Goal: Task Accomplishment & Management: Complete application form

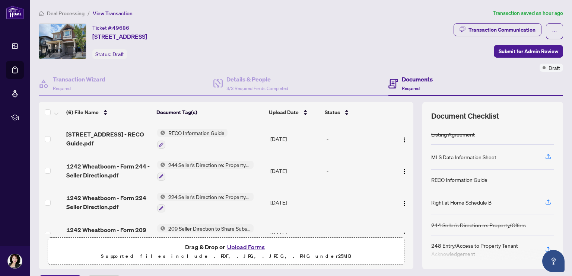
click at [347, 58] on div "Ticket #: 49686 [STREET_ADDRESS] Status: Draft" at bounding box center [245, 41] width 412 height 36
click at [413, 82] on h4 "Documents" at bounding box center [417, 79] width 31 height 9
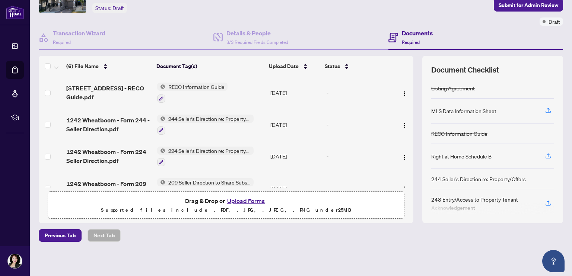
click at [250, 199] on button "Upload Forms" at bounding box center [246, 201] width 42 height 10
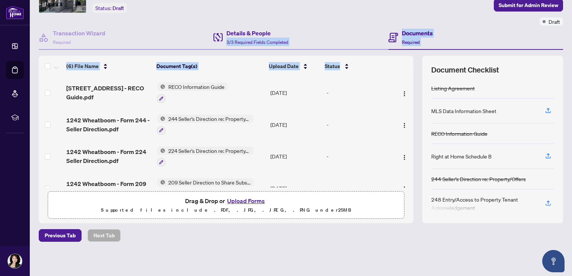
drag, startPoint x: 395, startPoint y: 71, endPoint x: 320, endPoint y: 34, distance: 84.0
click at [320, 34] on div "Transaction Wizard Required Details & People 3/3 Required Fields Completed Docu…" at bounding box center [301, 125] width 524 height 198
click at [320, 34] on div "Details & People 3/3 Required Fields Completed" at bounding box center [300, 38] width 175 height 24
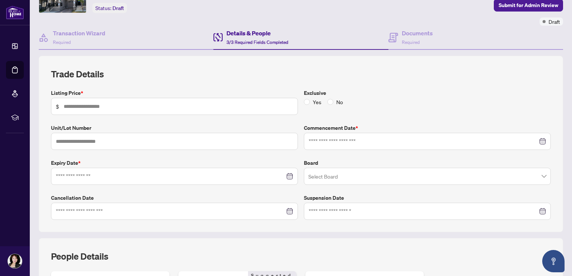
type input "*****"
type input "**********"
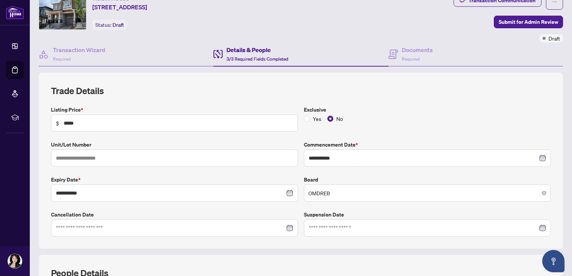
scroll to position [28, 0]
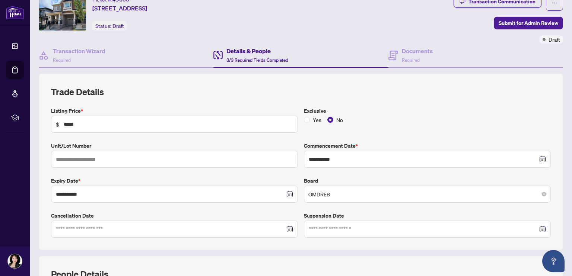
click at [231, 95] on h2 "Trade Details" at bounding box center [301, 92] width 500 height 12
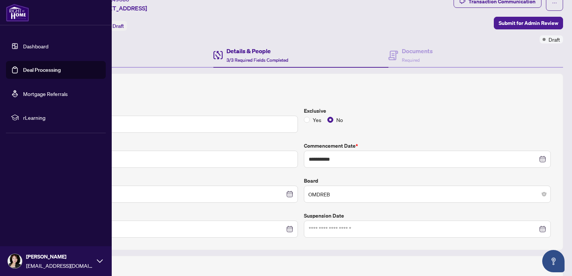
click at [37, 48] on link "Dashboard" at bounding box center [35, 46] width 25 height 7
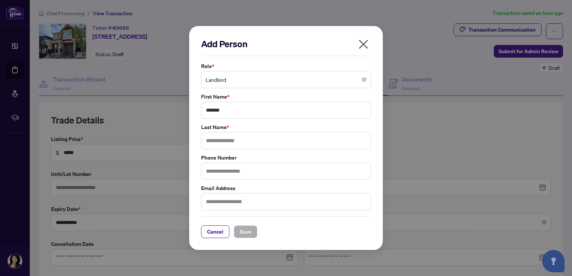
scroll to position [208, 0]
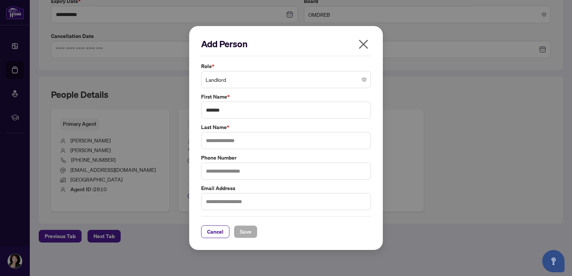
click at [365, 44] on icon "close" at bounding box center [363, 44] width 9 height 9
